Goal: Task Accomplishment & Management: Use online tool/utility

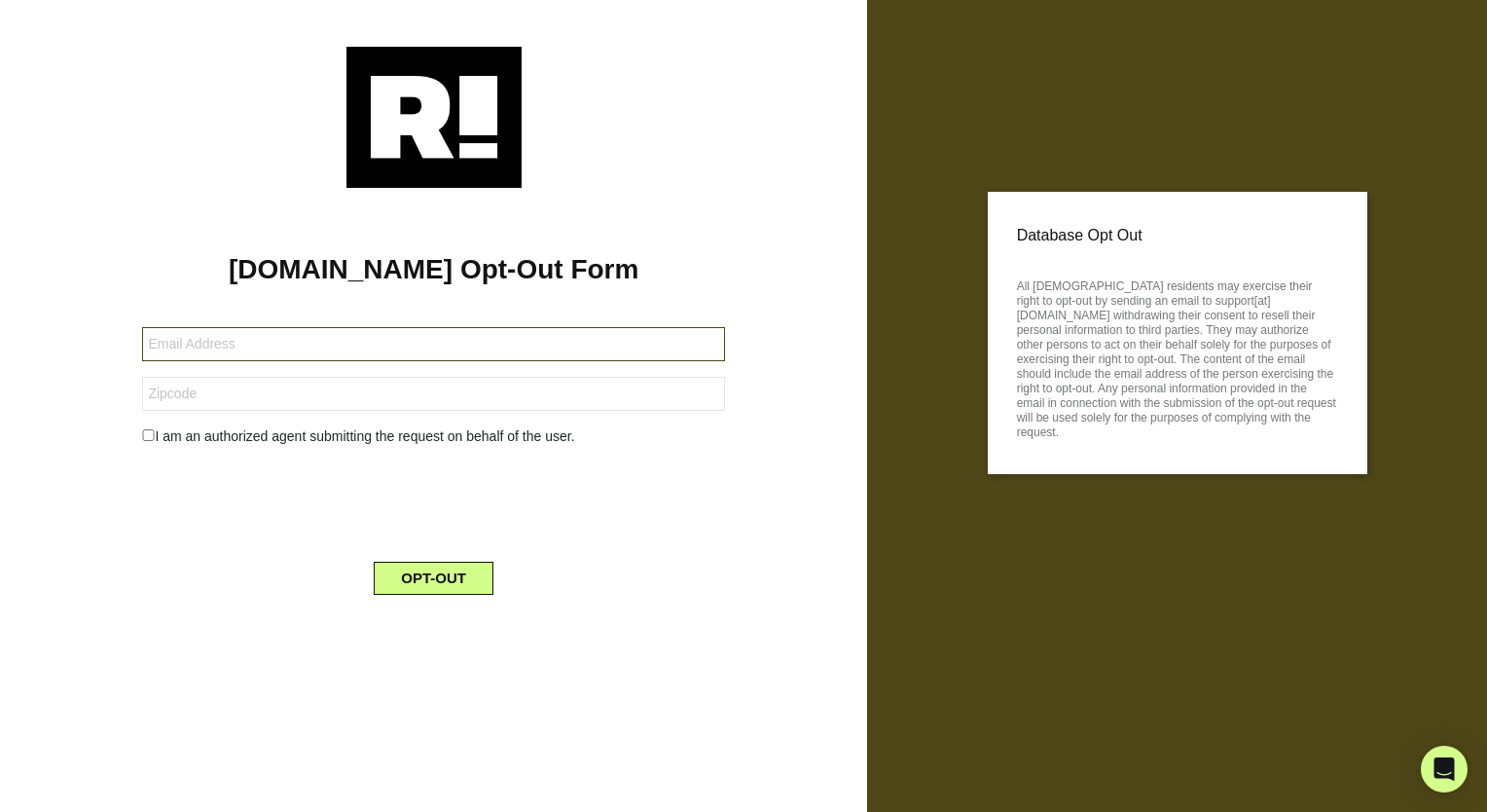
click at [171, 347] on input "text" at bounding box center [434, 344] width 583 height 34
type input "[EMAIL_ADDRESS][DOMAIN_NAME]"
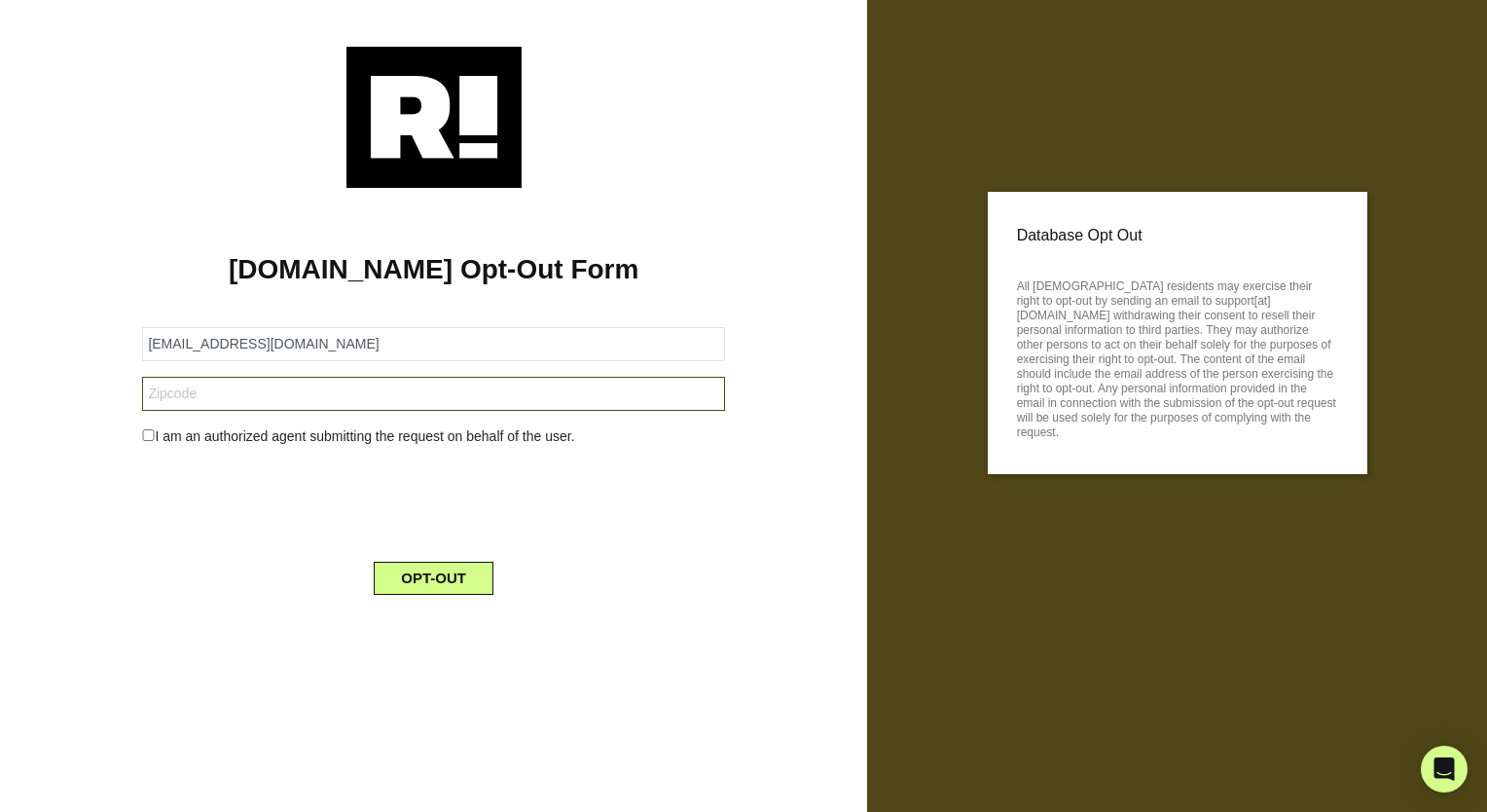
click at [179, 397] on input "text" at bounding box center [434, 393] width 583 height 34
type input "86001"
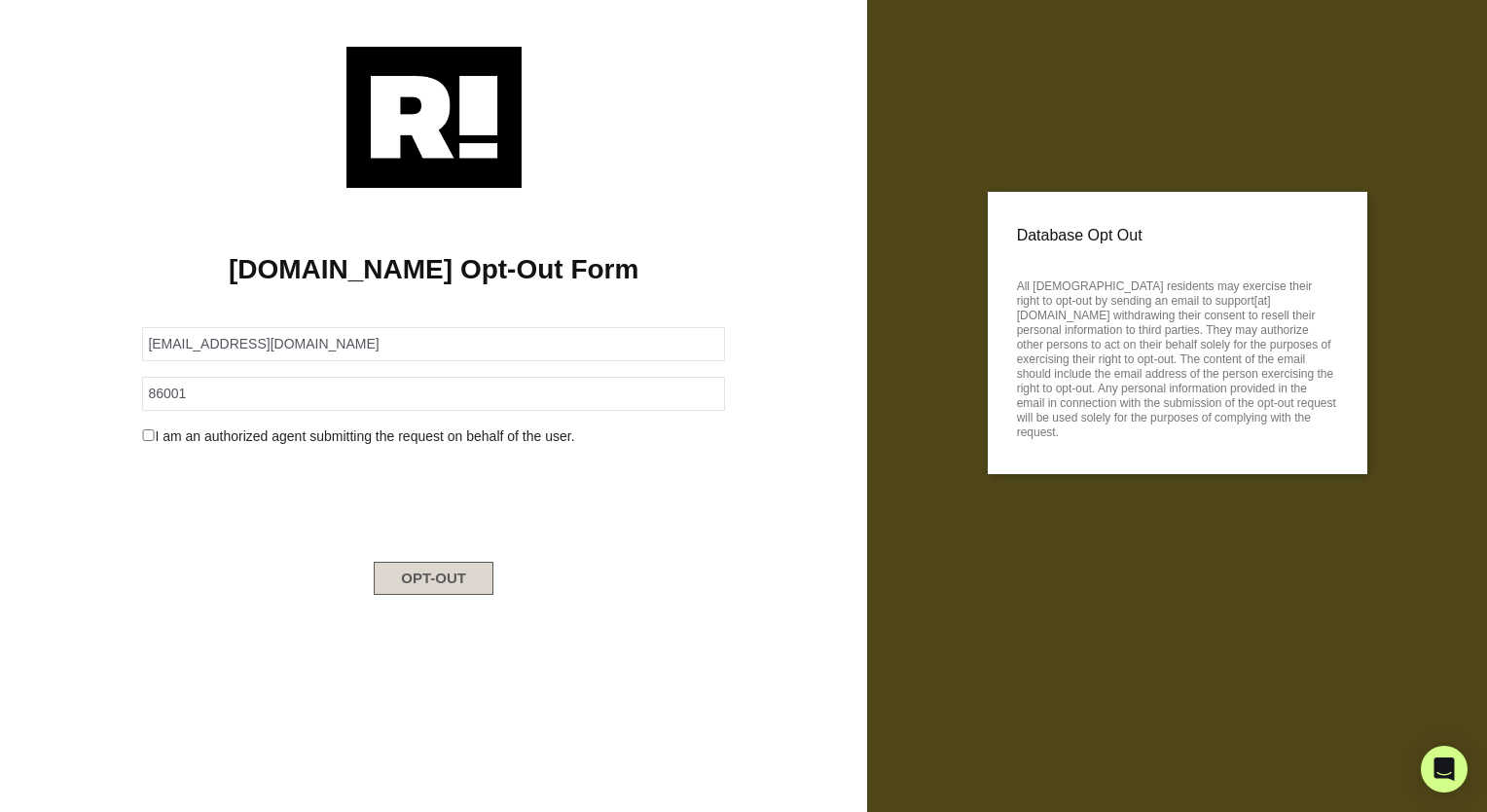
click at [428, 586] on button "OPT-OUT" at bounding box center [434, 577] width 119 height 33
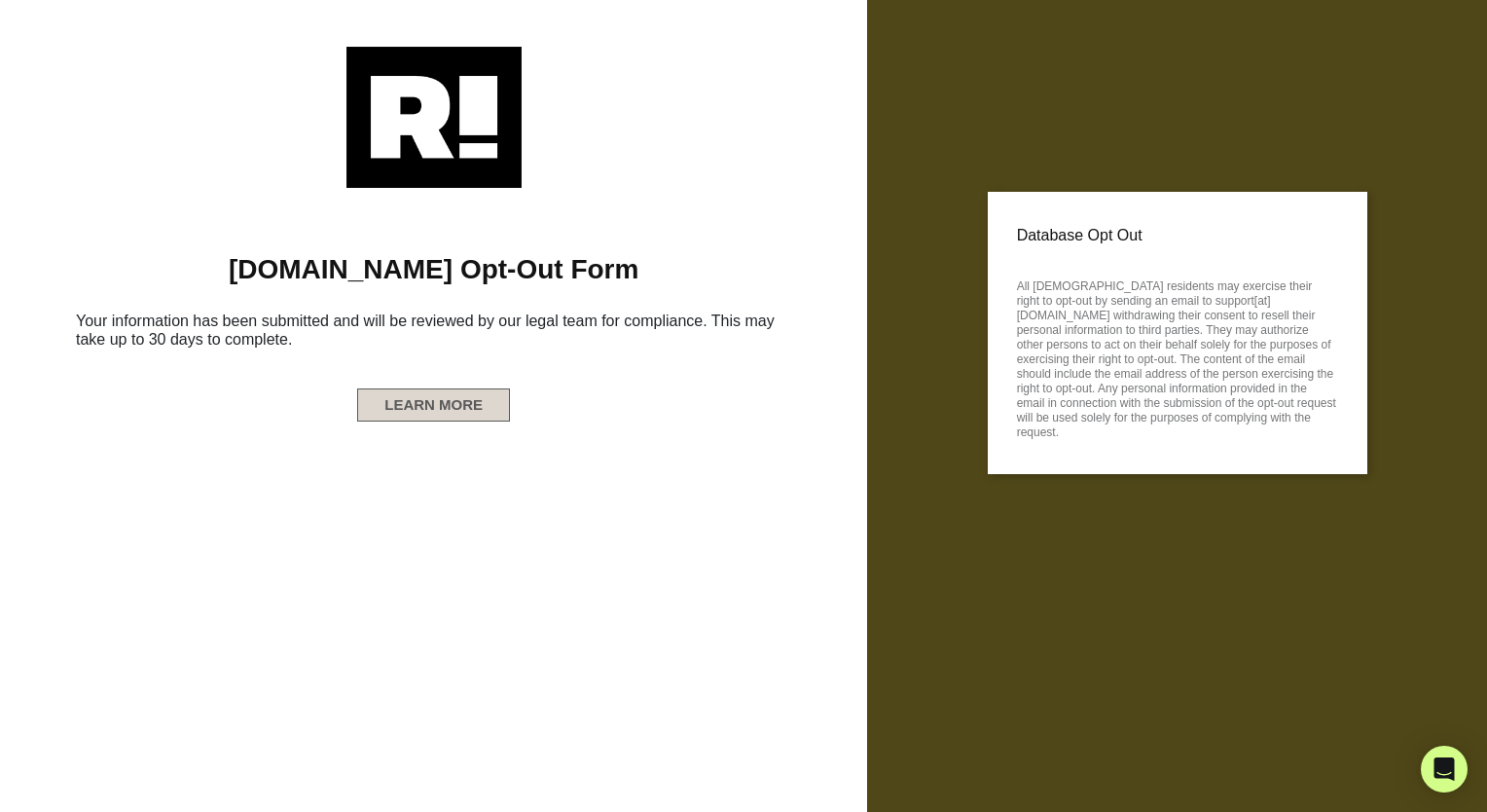
click at [412, 407] on button "LEARN MORE" at bounding box center [434, 404] width 153 height 33
